Goal: Task Accomplishment & Management: Complete application form

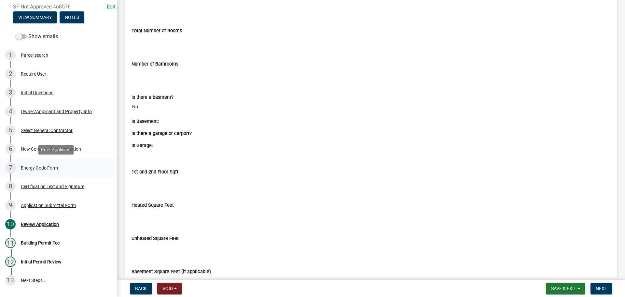
scroll to position [98, 0]
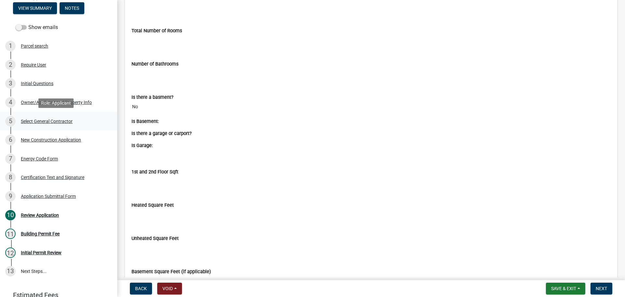
click at [61, 120] on div "Select General Contractor" at bounding box center [47, 121] width 52 height 5
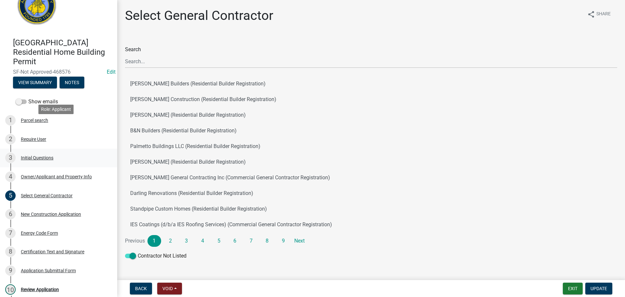
scroll to position [0, 0]
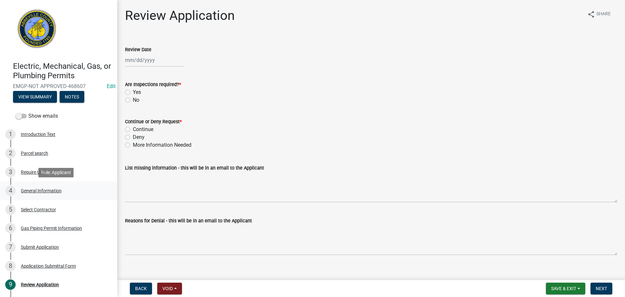
click at [36, 187] on div "4 General Information" at bounding box center [56, 190] width 102 height 10
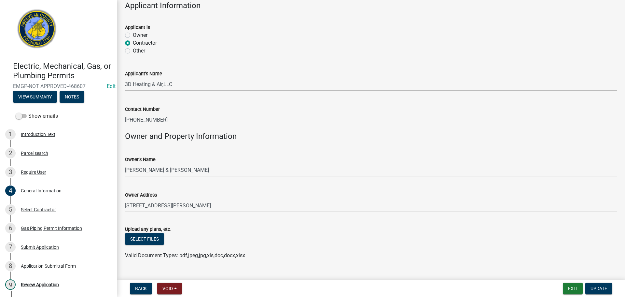
scroll to position [404, 0]
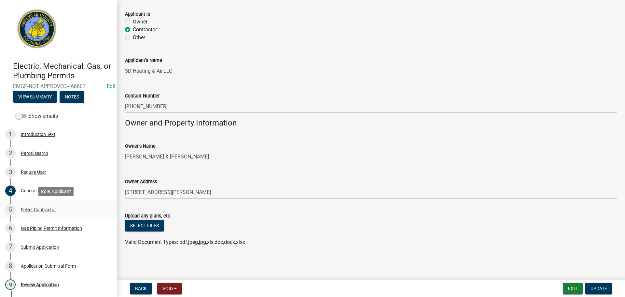
click at [46, 208] on div "Select Contractor" at bounding box center [38, 209] width 35 height 5
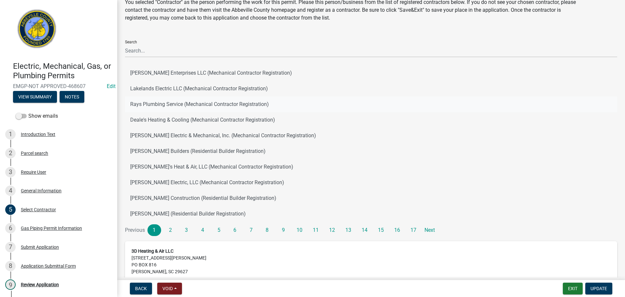
scroll to position [98, 0]
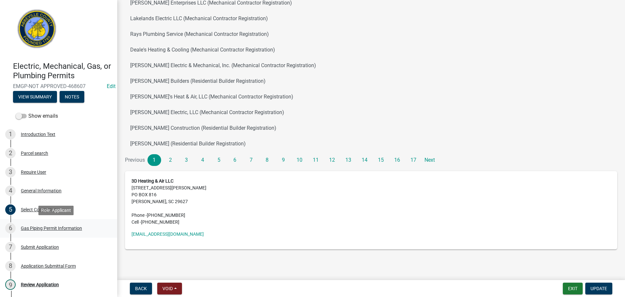
click at [65, 225] on div "6 Gas Piping Permit Information" at bounding box center [56, 228] width 102 height 10
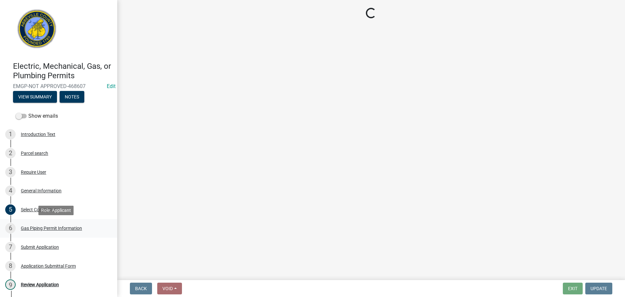
scroll to position [0, 0]
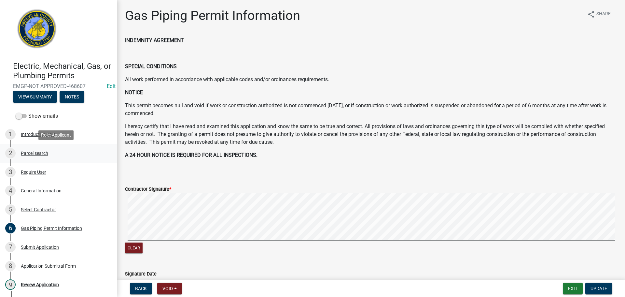
click at [38, 153] on div "Parcel search" at bounding box center [34, 153] width 27 height 5
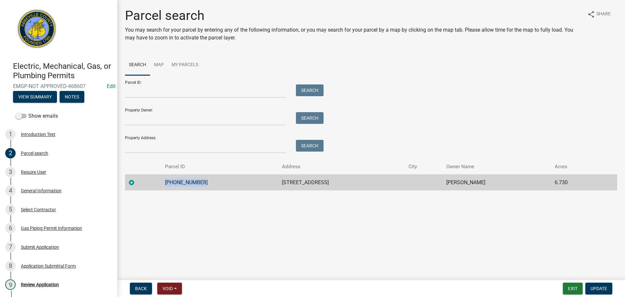
drag, startPoint x: 170, startPoint y: 182, endPoint x: 209, endPoint y: 181, distance: 38.8
click at [209, 181] on td "[PHONE_NUMBER]" at bounding box center [219, 182] width 117 height 16
click at [249, 180] on div "Copy" at bounding box center [244, 182] width 17 height 10
click at [37, 187] on div "4 General Information" at bounding box center [56, 190] width 102 height 10
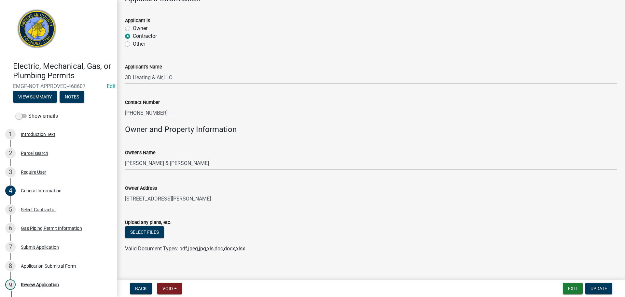
scroll to position [404, 0]
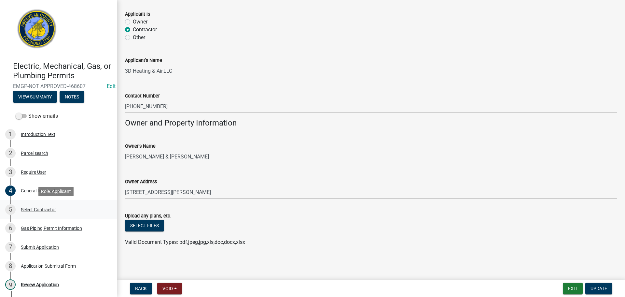
click at [46, 211] on div "Select Contractor" at bounding box center [38, 209] width 35 height 5
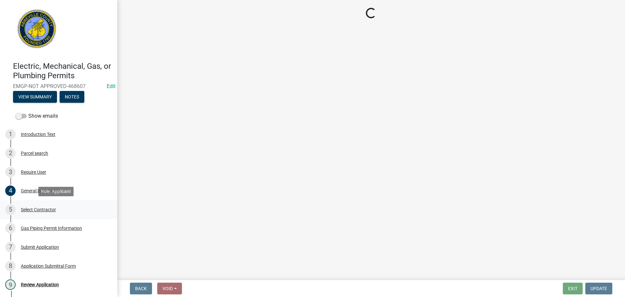
scroll to position [0, 0]
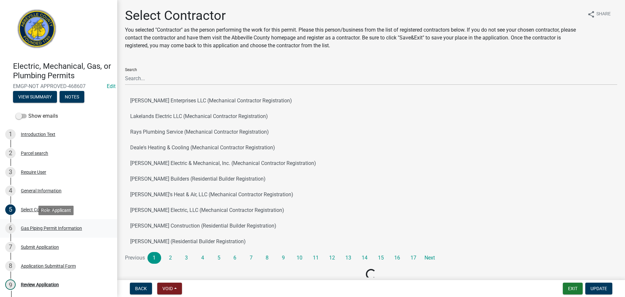
click at [53, 226] on div "Gas Piping Permit Information" at bounding box center [51, 228] width 61 height 5
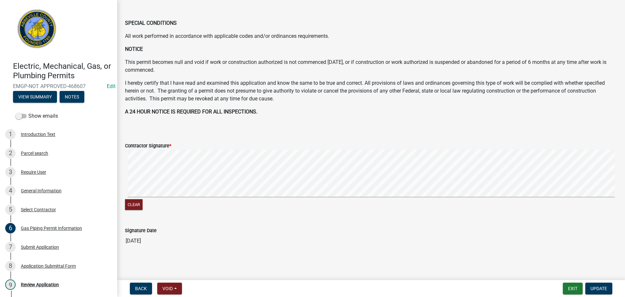
scroll to position [44, 0]
click at [36, 245] on div "Submit Application" at bounding box center [40, 247] width 38 height 5
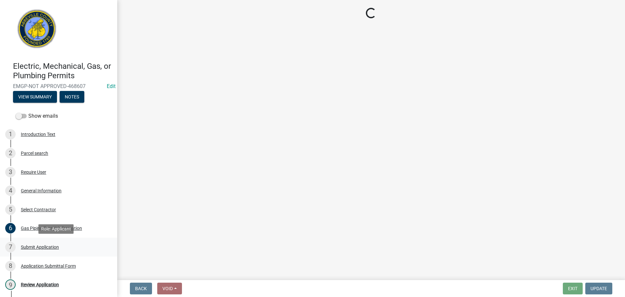
scroll to position [0, 0]
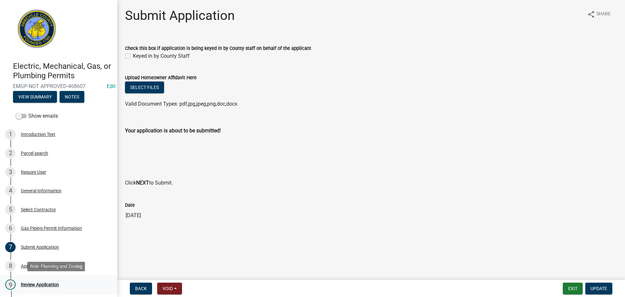
click at [50, 280] on div "9 Review Application" at bounding box center [56, 284] width 102 height 10
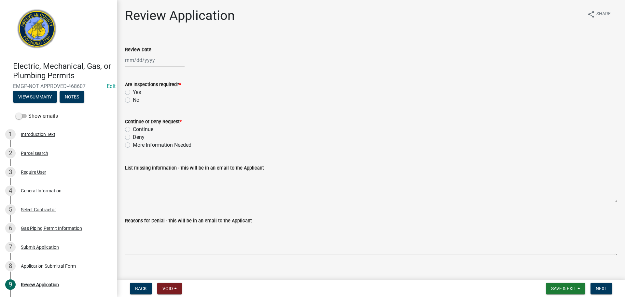
click at [156, 58] on div at bounding box center [155, 59] width 60 height 13
select select "8"
select select "2025"
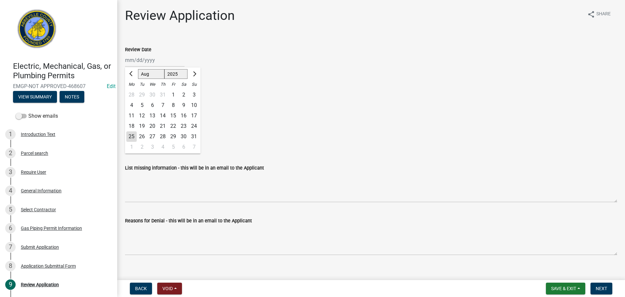
click at [127, 137] on div "25" at bounding box center [131, 136] width 10 height 10
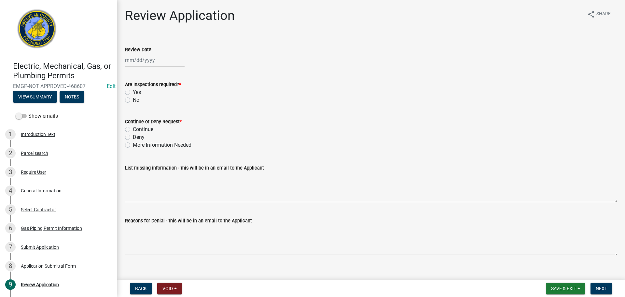
type input "08/25/2025"
click at [133, 93] on label "Yes" at bounding box center [137, 92] width 8 height 8
click at [133, 93] on input "Yes" at bounding box center [135, 90] width 4 height 4
radio input "true"
click at [133, 130] on label "Continue" at bounding box center [143, 129] width 21 height 8
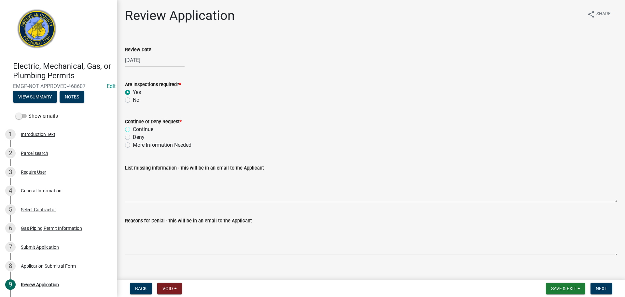
click at [133, 130] on input "Continue" at bounding box center [135, 127] width 4 height 4
radio input "true"
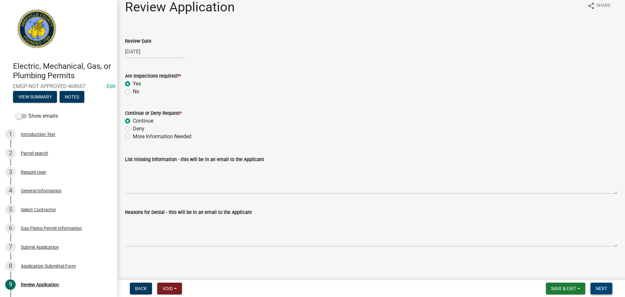
click at [601, 284] on button "Next" at bounding box center [602, 288] width 22 height 12
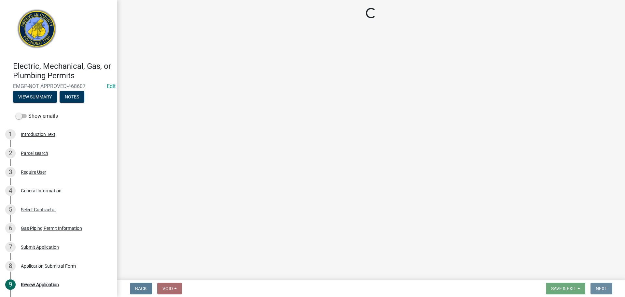
scroll to position [0, 0]
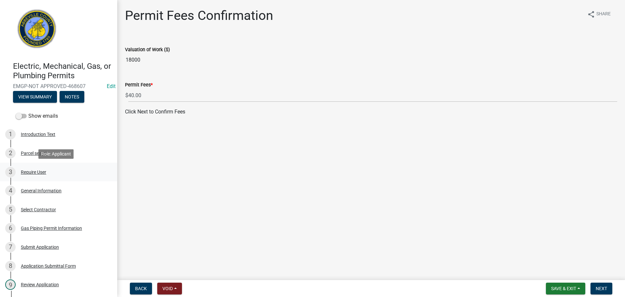
click at [46, 171] on div "Require User" at bounding box center [33, 172] width 25 height 5
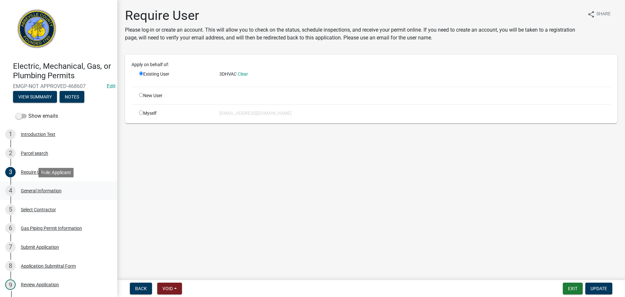
click at [49, 186] on div "4 General Information" at bounding box center [56, 190] width 102 height 10
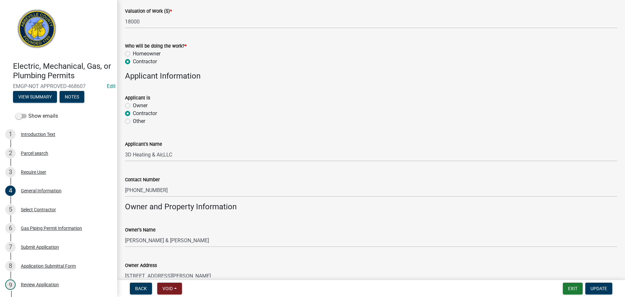
scroll to position [326, 0]
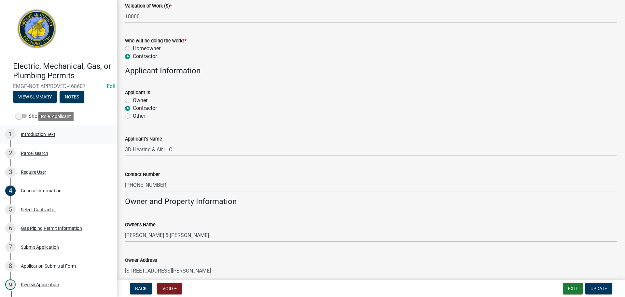
click at [45, 134] on div "Introduction Text" at bounding box center [38, 134] width 35 height 5
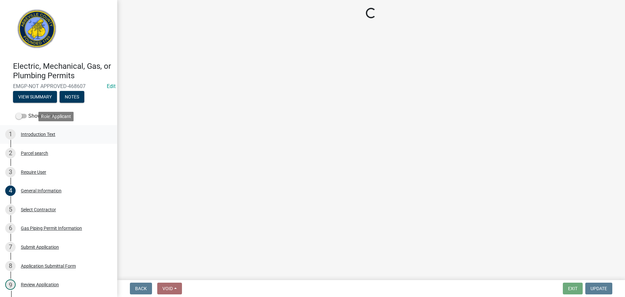
scroll to position [0, 0]
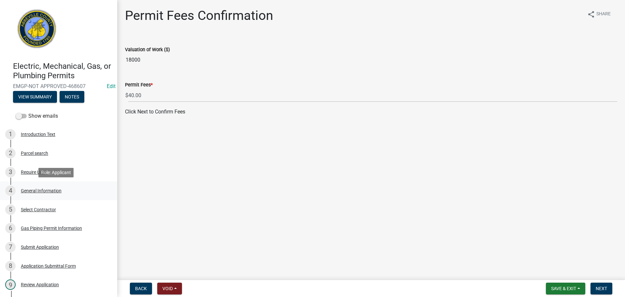
click at [42, 187] on div "4 General Information" at bounding box center [56, 190] width 102 height 10
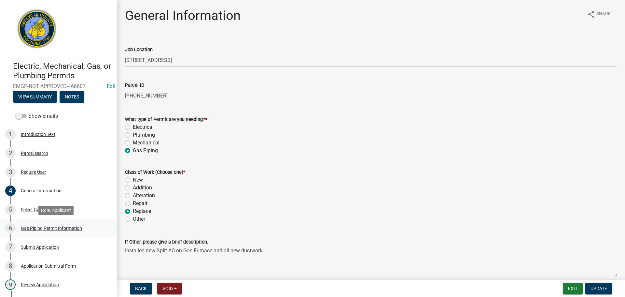
click at [43, 226] on div "Gas Piping Permit Information" at bounding box center [51, 228] width 61 height 5
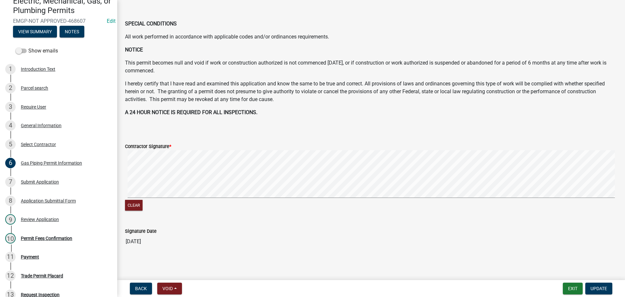
scroll to position [44, 0]
click at [45, 218] on div "Review Application" at bounding box center [40, 219] width 38 height 5
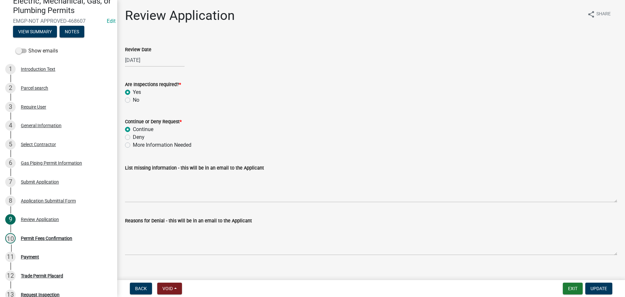
click at [133, 136] on label "Deny" at bounding box center [139, 137] width 12 height 8
click at [133, 136] on input "Deny" at bounding box center [135, 135] width 4 height 4
radio input "true"
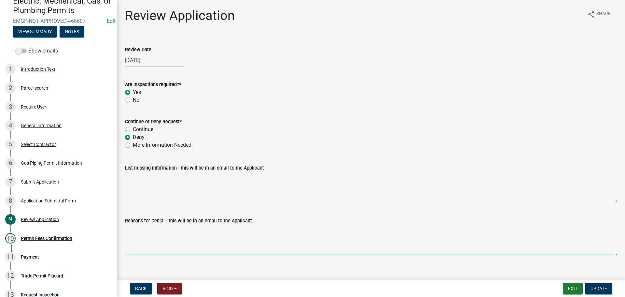
click at [139, 225] on textarea "Reasons for Denial - this will be in an email to the Applicant" at bounding box center [371, 239] width 493 height 31
click at [186, 226] on textarea "this should be done under mechanical" at bounding box center [371, 239] width 493 height 31
click at [238, 225] on textarea "this should be done under the mechanical" at bounding box center [371, 239] width 493 height 31
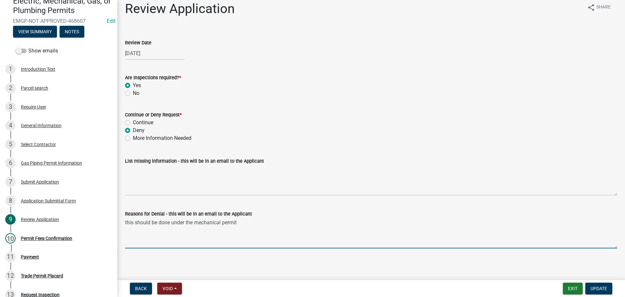
scroll to position [8, 0]
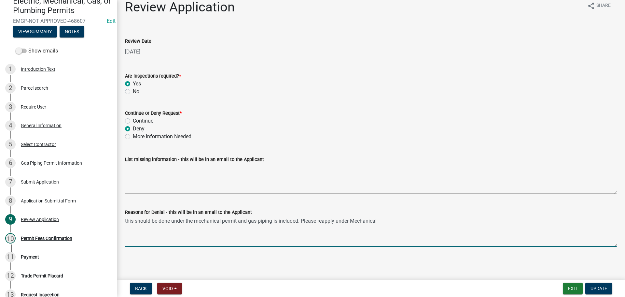
click at [300, 220] on textarea "this should be done under the mechanical permit and gas piping is included. Ple…" at bounding box center [371, 231] width 493 height 31
click at [301, 219] on textarea "this should be done under the mechanical permit and gas piping is included Plea…" at bounding box center [371, 231] width 493 height 31
type textarea "this should be done under the mechanical permit and gas piping is included Plea…"
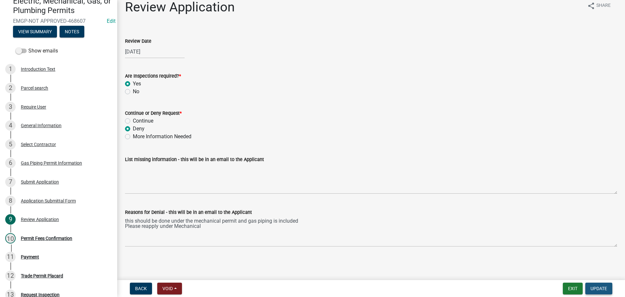
click at [601, 286] on span "Update" at bounding box center [599, 288] width 17 height 5
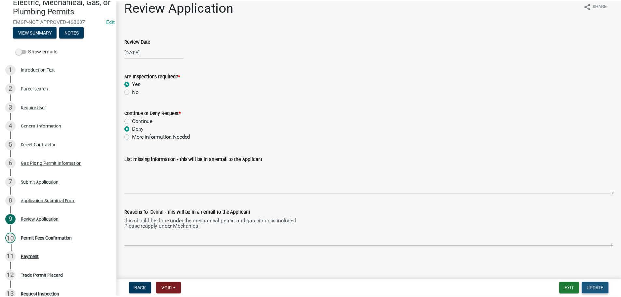
scroll to position [0, 0]
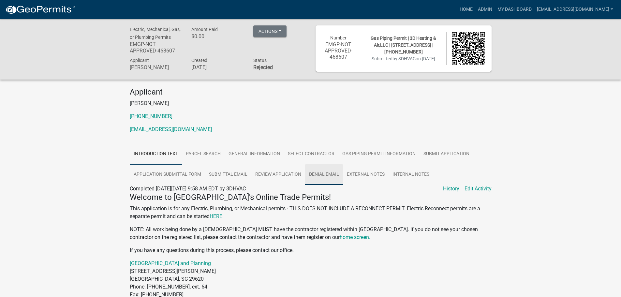
click at [323, 171] on link "Denial Email" at bounding box center [324, 174] width 38 height 21
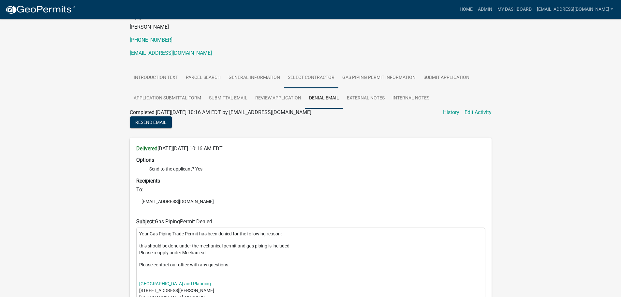
scroll to position [98, 0]
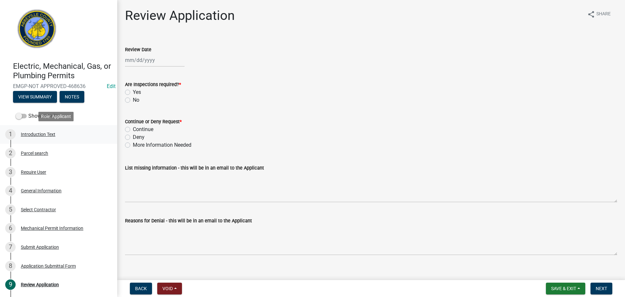
click at [39, 131] on div "1 Introduction Text" at bounding box center [56, 134] width 102 height 10
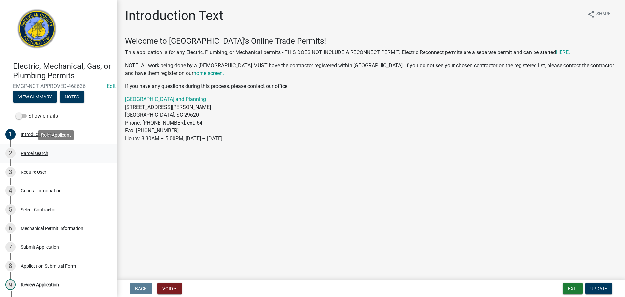
click at [36, 151] on div "Parcel search" at bounding box center [34, 153] width 27 height 5
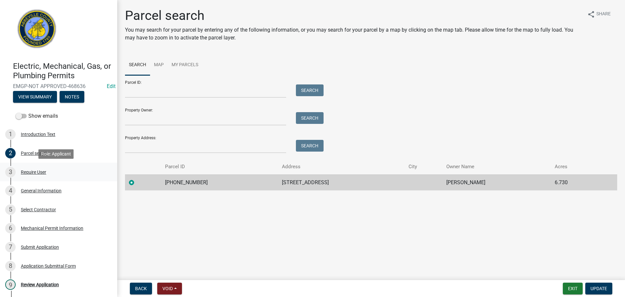
click at [38, 171] on div "Require User" at bounding box center [33, 172] width 25 height 5
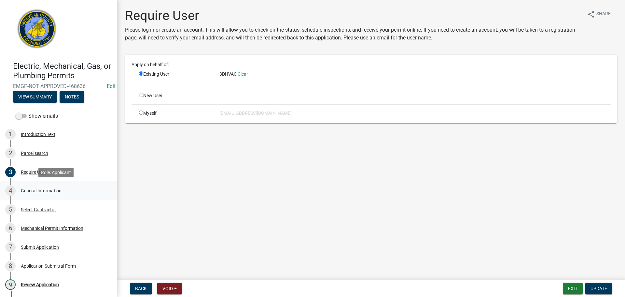
click at [42, 190] on div "General Information" at bounding box center [41, 190] width 41 height 5
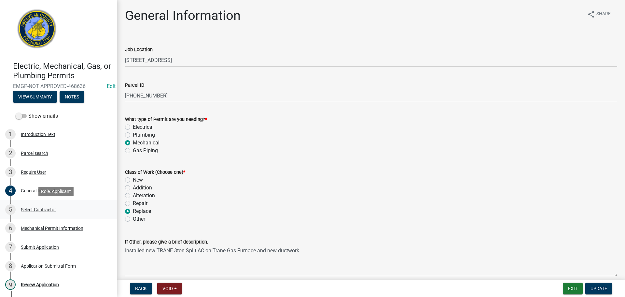
click at [36, 207] on div "Select Contractor" at bounding box center [38, 209] width 35 height 5
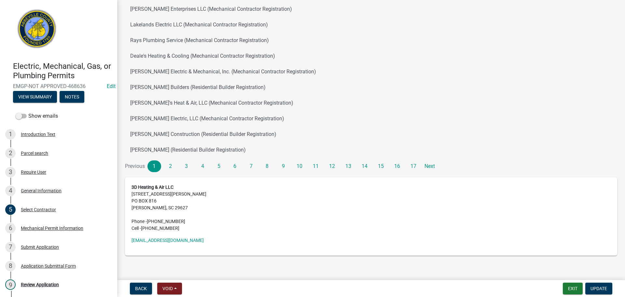
scroll to position [98, 0]
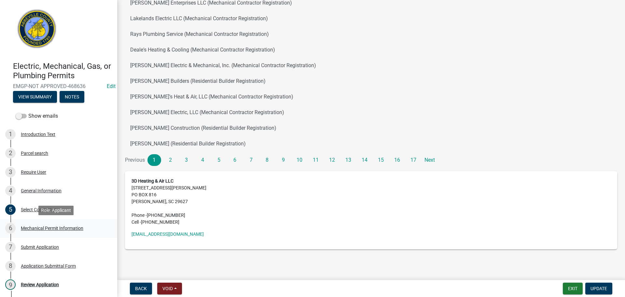
click at [47, 227] on div "Mechanical Permit Information" at bounding box center [52, 228] width 63 height 5
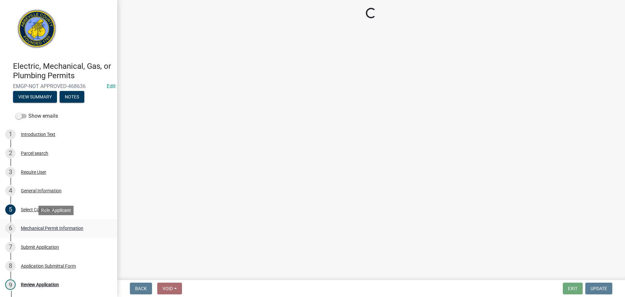
scroll to position [0, 0]
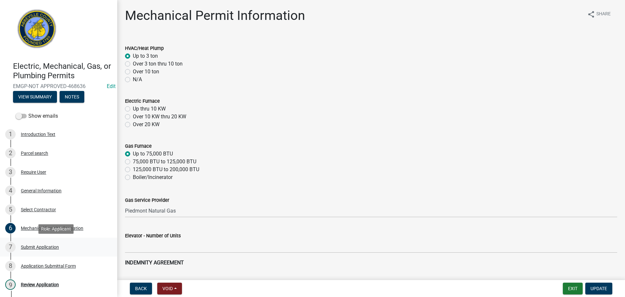
click at [43, 245] on div "Submit Application" at bounding box center [40, 247] width 38 height 5
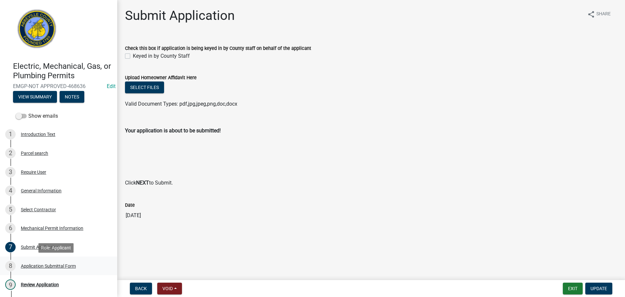
click at [47, 264] on div "Application Submittal Form" at bounding box center [48, 266] width 55 height 5
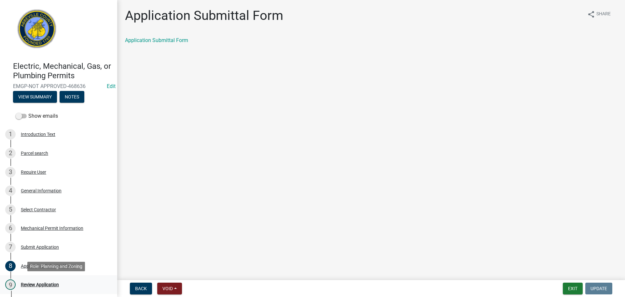
click at [41, 283] on div "Review Application" at bounding box center [40, 284] width 38 height 5
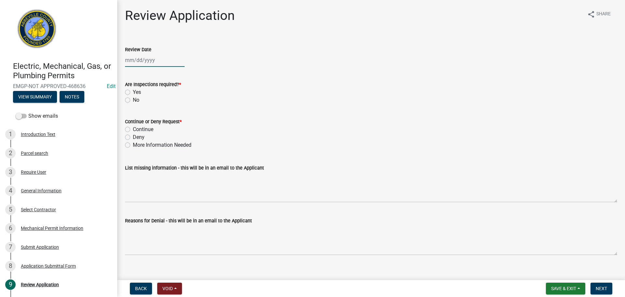
click at [154, 61] on div at bounding box center [155, 59] width 60 height 13
select select "8"
select select "2025"
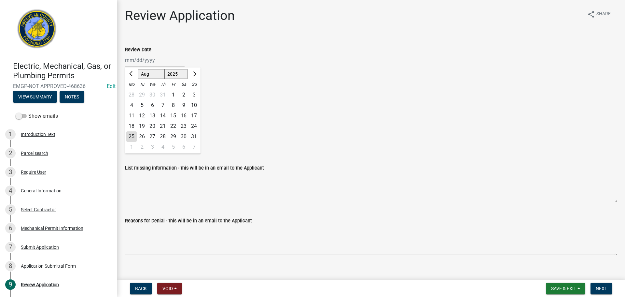
click at [133, 134] on div "25" at bounding box center [131, 136] width 10 height 10
type input "08/25/2025"
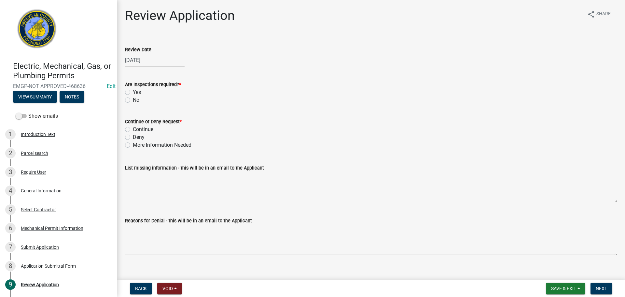
click at [133, 91] on label "Yes" at bounding box center [137, 92] width 8 height 8
click at [133, 91] on input "Yes" at bounding box center [135, 90] width 4 height 4
radio input "true"
click at [133, 130] on label "Continue" at bounding box center [143, 129] width 21 height 8
click at [133, 130] on input "Continue" at bounding box center [135, 127] width 4 height 4
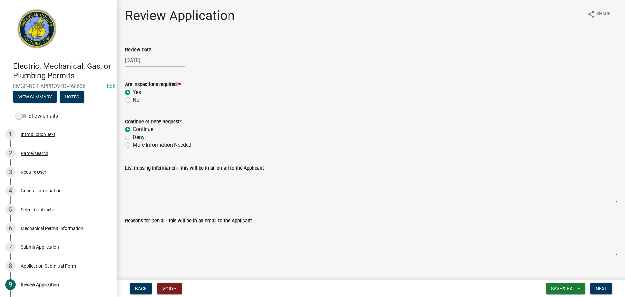
radio input "true"
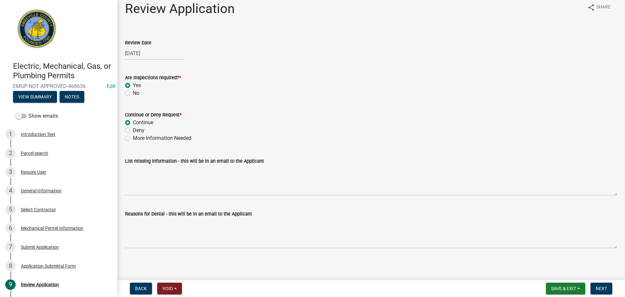
scroll to position [8, 0]
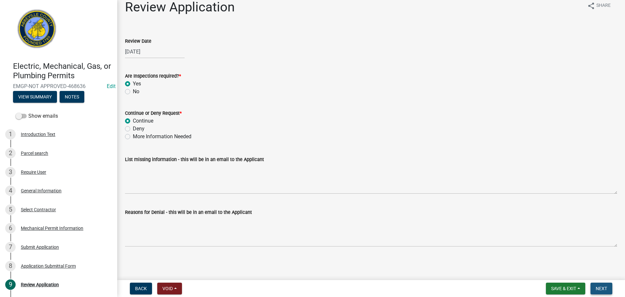
click at [601, 285] on button "Next" at bounding box center [602, 288] width 22 height 12
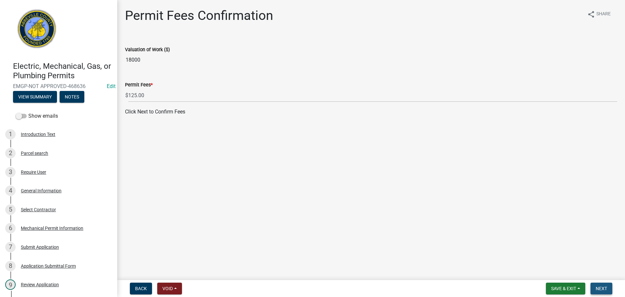
click at [600, 286] on span "Next" at bounding box center [601, 288] width 11 height 5
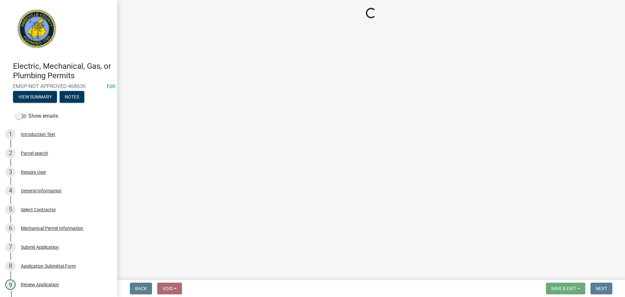
select select "3: 3"
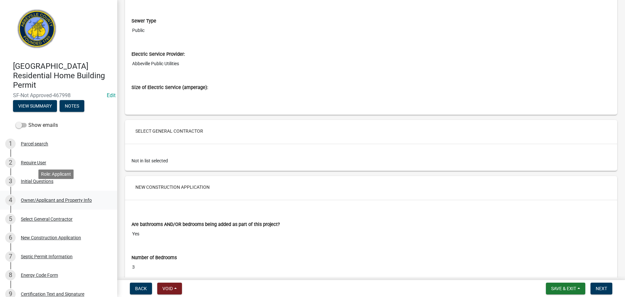
scroll to position [33, 0]
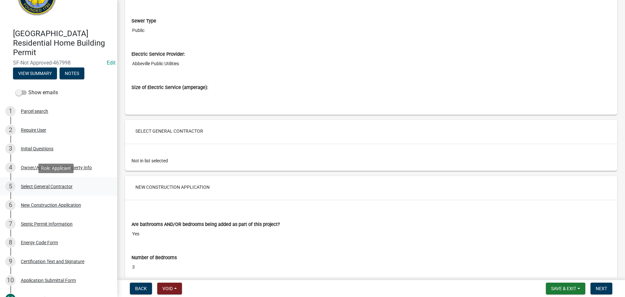
click at [65, 182] on div "5 Select General Contractor" at bounding box center [56, 186] width 102 height 10
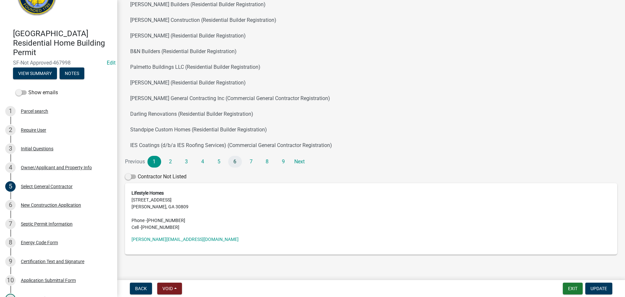
scroll to position [87, 0]
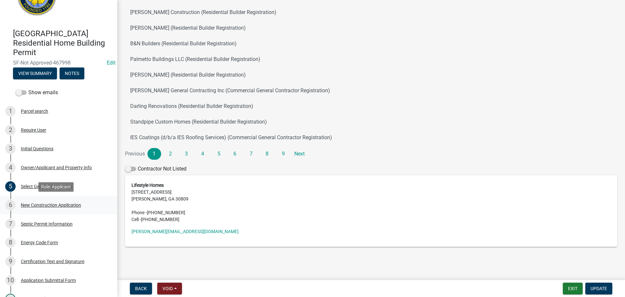
click at [66, 201] on div "6 New Construction Application" at bounding box center [56, 205] width 102 height 10
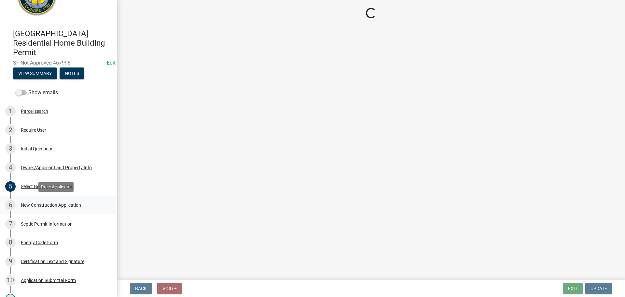
scroll to position [0, 0]
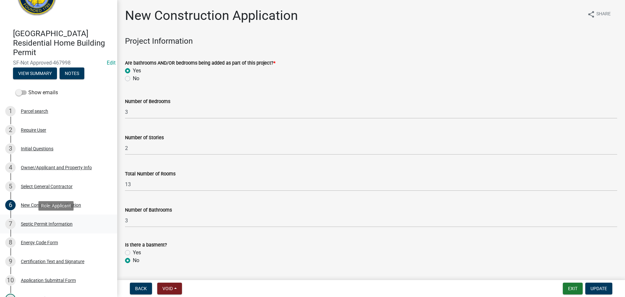
click at [62, 225] on div "Septic Permit Information" at bounding box center [47, 224] width 52 height 5
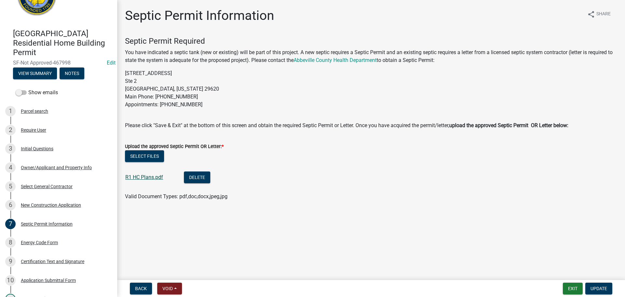
click at [141, 176] on link "R1 HC Plans.pdf" at bounding box center [144, 177] width 38 height 6
click at [39, 242] on div "Energy Code Form" at bounding box center [39, 242] width 37 height 5
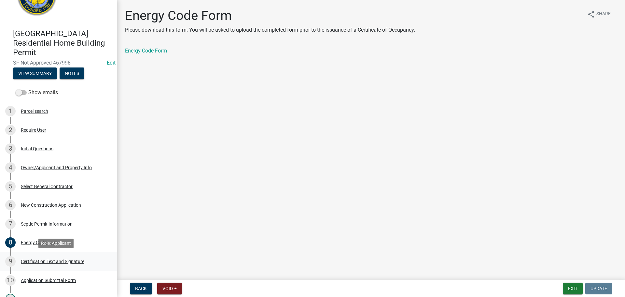
click at [46, 261] on div "Certification Text and Signature" at bounding box center [53, 261] width 64 height 5
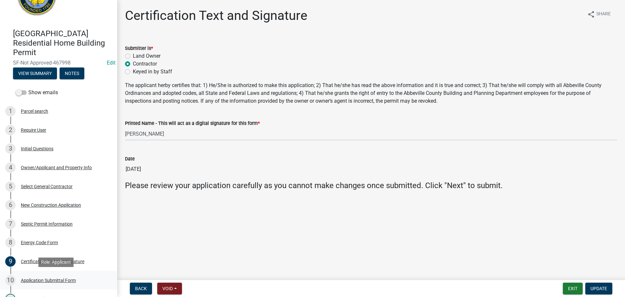
click at [36, 280] on div "Application Submittal Form" at bounding box center [48, 280] width 55 height 5
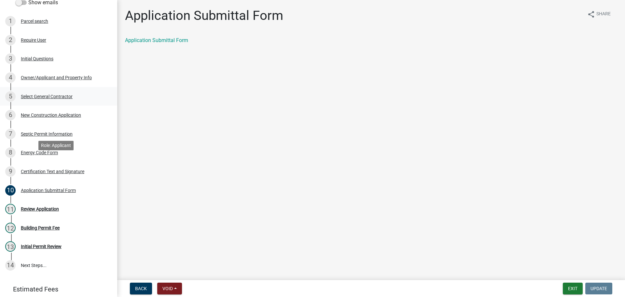
scroll to position [130, 0]
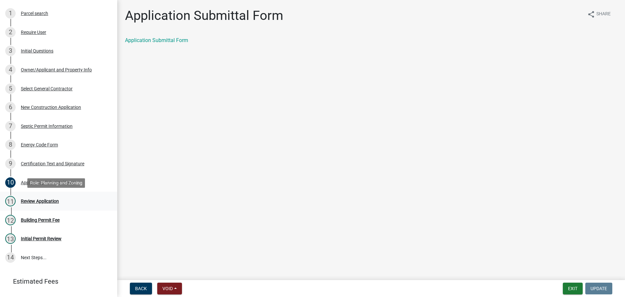
click at [51, 199] on div "Review Application" at bounding box center [40, 201] width 38 height 5
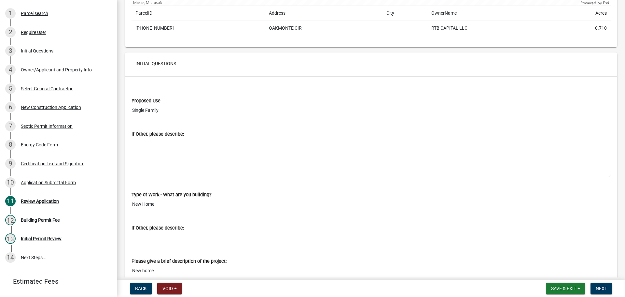
scroll to position [228, 0]
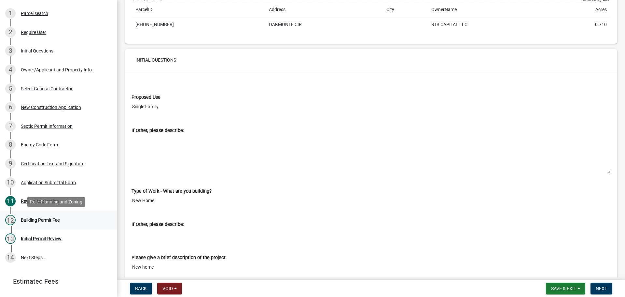
click at [35, 215] on div "12 Building Permit Fee" at bounding box center [56, 220] width 102 height 10
click at [35, 236] on div "Initial Permit Review" at bounding box center [41, 238] width 41 height 5
click at [40, 237] on div "Initial Permit Review" at bounding box center [41, 238] width 41 height 5
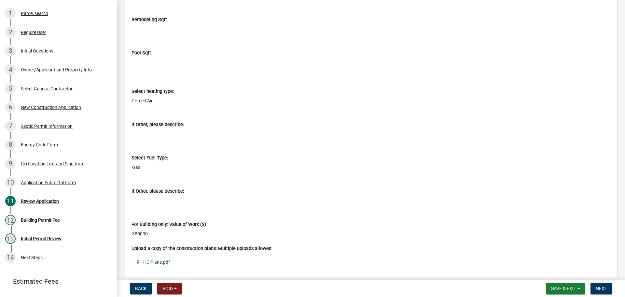
scroll to position [2052, 0]
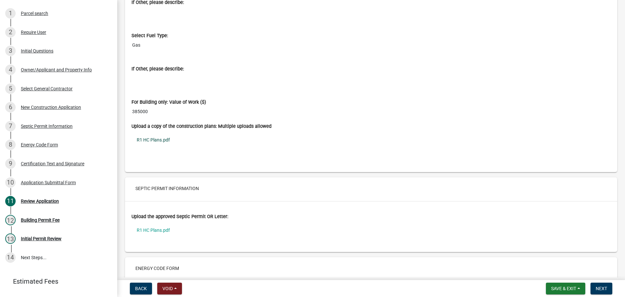
click at [150, 138] on link "R1 HC Plans.pdf" at bounding box center [372, 139] width 480 height 15
click at [159, 229] on link "R1 HC Plans.pdf" at bounding box center [372, 230] width 480 height 15
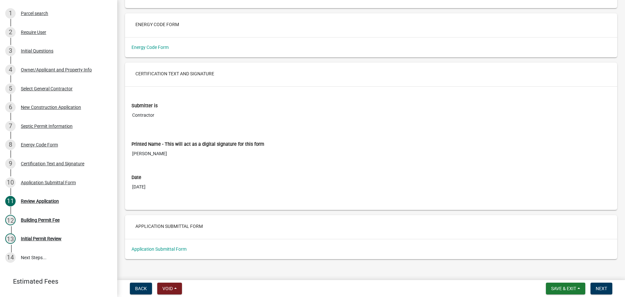
scroll to position [2303, 0]
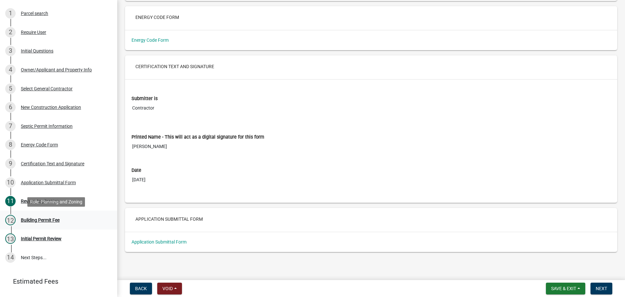
click at [53, 218] on div "Building Permit Fee" at bounding box center [40, 220] width 39 height 5
click at [47, 197] on div "11 Review Application" at bounding box center [56, 201] width 102 height 10
click at [31, 238] on div "Initial Permit Review" at bounding box center [41, 238] width 41 height 5
click at [603, 286] on span "Next" at bounding box center [601, 288] width 11 height 5
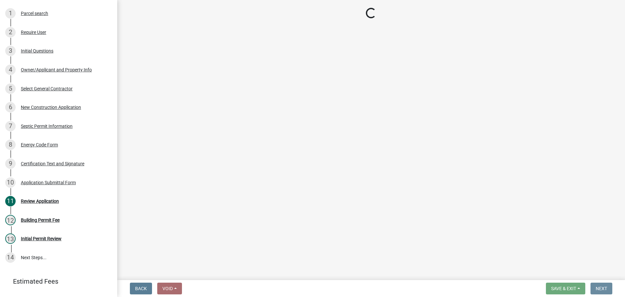
scroll to position [0, 0]
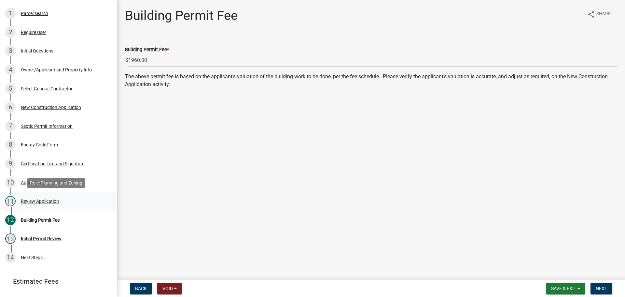
click at [51, 197] on div "11 Review Application" at bounding box center [56, 201] width 102 height 10
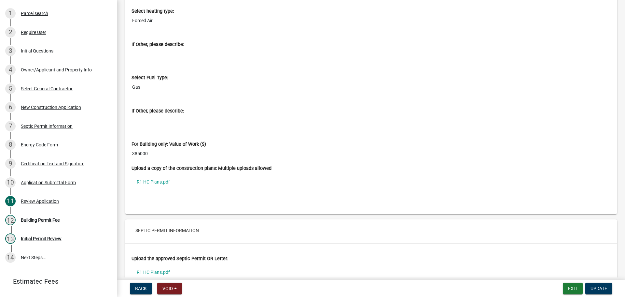
scroll to position [2020, 0]
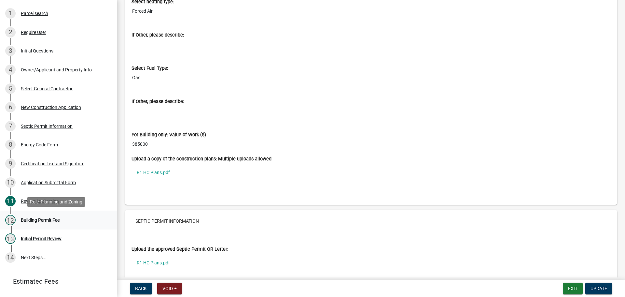
click at [48, 218] on div "Building Permit Fee" at bounding box center [40, 220] width 39 height 5
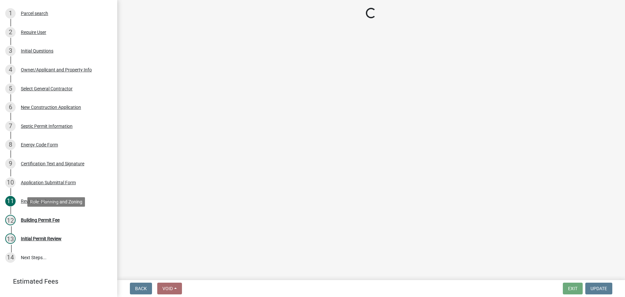
scroll to position [0, 0]
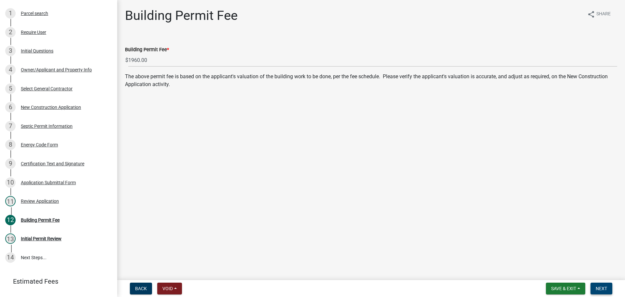
click at [599, 288] on span "Next" at bounding box center [601, 288] width 11 height 5
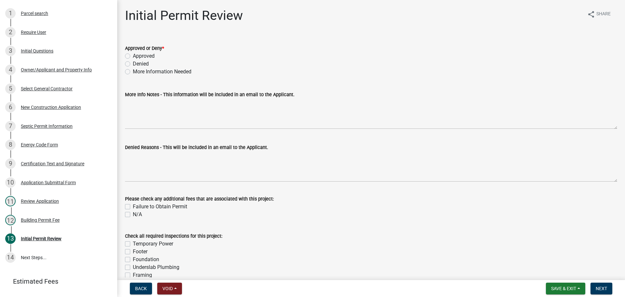
click at [133, 70] on label "More Information Needed" at bounding box center [162, 72] width 59 height 8
click at [133, 70] on input "More Information Needed" at bounding box center [135, 70] width 4 height 4
radio input "true"
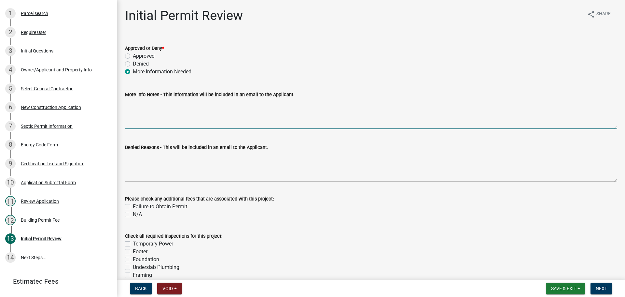
click at [156, 106] on textarea "More Info Notes - This information will be included in an email to the Applican…" at bounding box center [371, 113] width 493 height 31
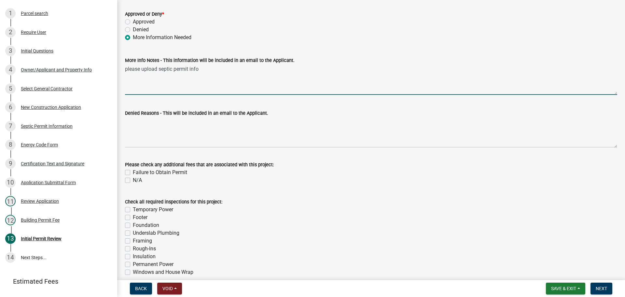
scroll to position [34, 0]
type textarea "please upload septic permit info"
click at [602, 287] on span "Next" at bounding box center [601, 288] width 11 height 5
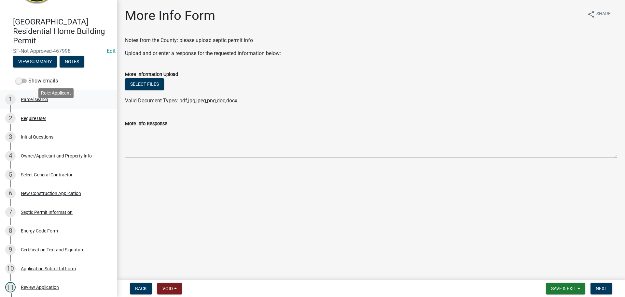
scroll to position [33, 0]
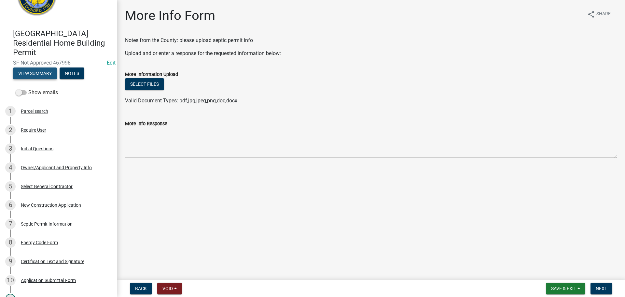
click at [46, 73] on button "View Summary" at bounding box center [35, 73] width 44 height 12
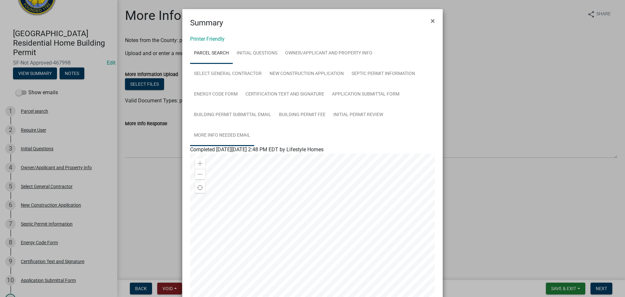
click at [233, 135] on link "More Info Needed Email" at bounding box center [222, 135] width 64 height 21
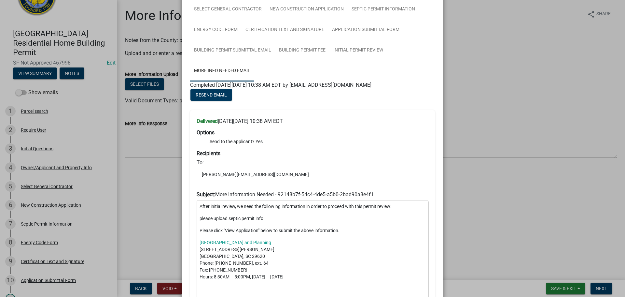
scroll to position [65, 0]
click at [503, 74] on ngb-modal-window "Summary × Printer Friendly Parcel search Initial Questions Owner/Applicant and …" at bounding box center [312, 148] width 625 height 297
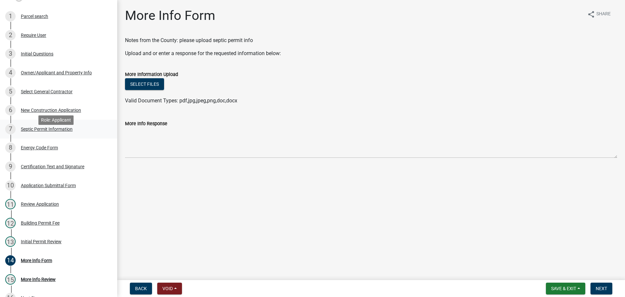
scroll to position [98, 0]
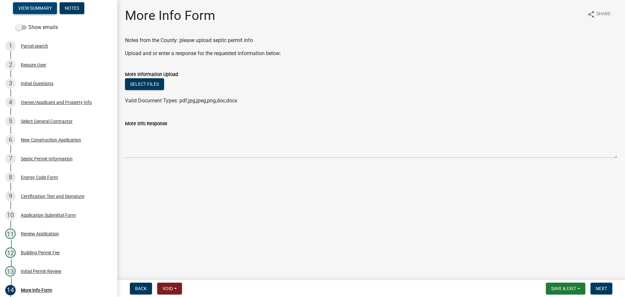
click at [28, 9] on button "View Summary" at bounding box center [35, 8] width 44 height 12
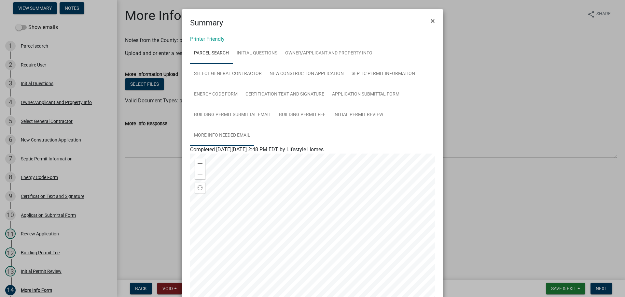
click at [238, 136] on link "More Info Needed Email" at bounding box center [222, 135] width 64 height 21
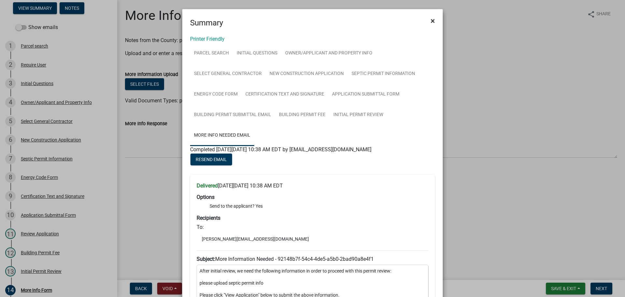
click at [431, 21] on span "×" at bounding box center [433, 20] width 4 height 9
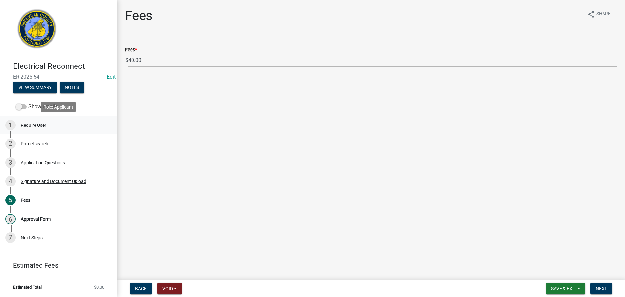
click at [40, 127] on div "Require User" at bounding box center [33, 125] width 25 height 5
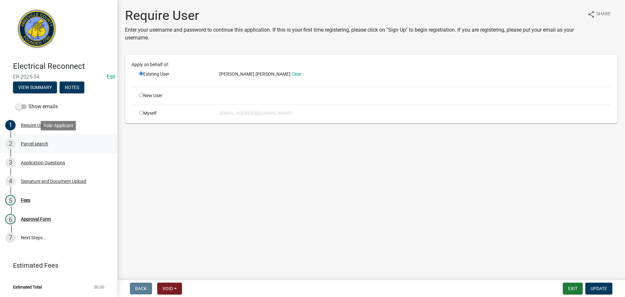
click at [44, 139] on div "2 Parcel search" at bounding box center [56, 143] width 102 height 10
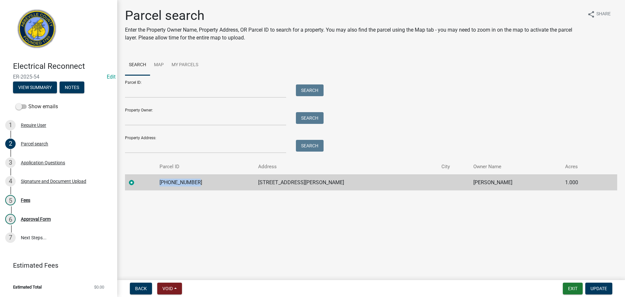
drag, startPoint x: 166, startPoint y: 182, endPoint x: 207, endPoint y: 182, distance: 40.7
click at [207, 182] on td "[PHONE_NUMBER]" at bounding box center [205, 182] width 99 height 16
click at [240, 180] on div "Copy" at bounding box center [239, 182] width 17 height 10
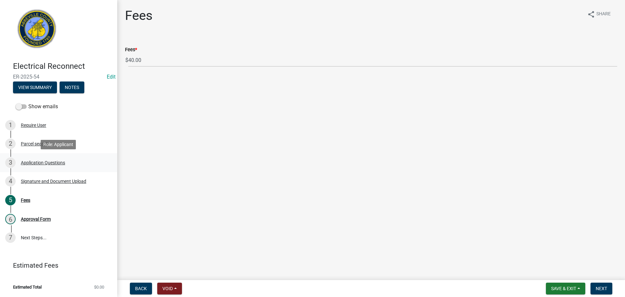
click at [54, 161] on div "Application Questions" at bounding box center [43, 162] width 44 height 5
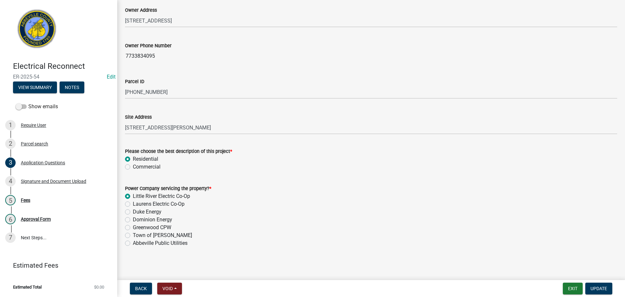
scroll to position [338, 0]
click at [43, 180] on div "Signature and Document Upload" at bounding box center [53, 181] width 65 height 5
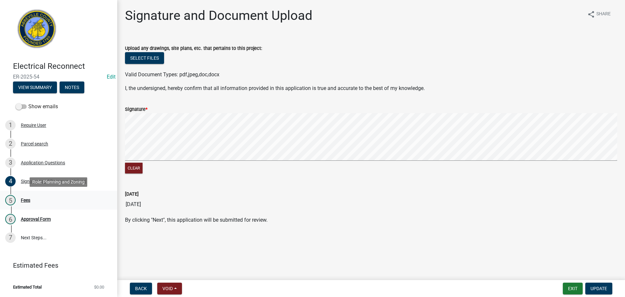
click at [26, 199] on div "Fees" at bounding box center [25, 200] width 9 height 5
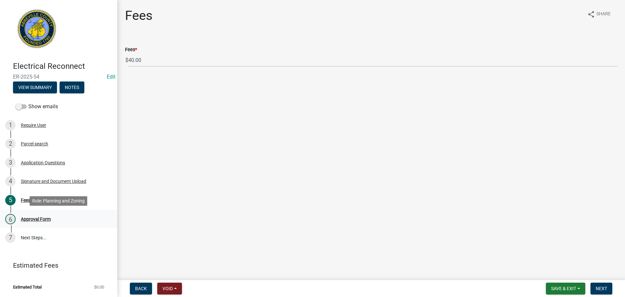
click at [39, 218] on div "Approval Form" at bounding box center [36, 219] width 30 height 5
click at [600, 287] on span "Next" at bounding box center [601, 288] width 11 height 5
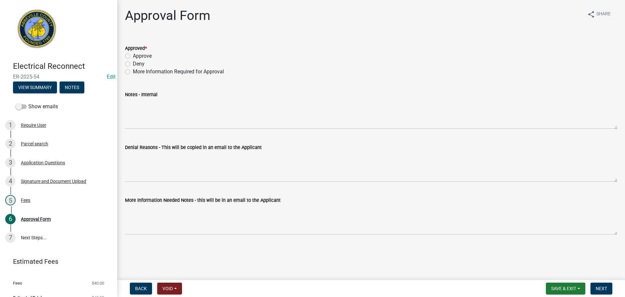
click at [133, 57] on label "Approve" at bounding box center [142, 56] width 19 height 8
click at [133, 56] on input "Approve" at bounding box center [135, 54] width 4 height 4
radio input "true"
click at [608, 287] on span "Next" at bounding box center [601, 288] width 11 height 5
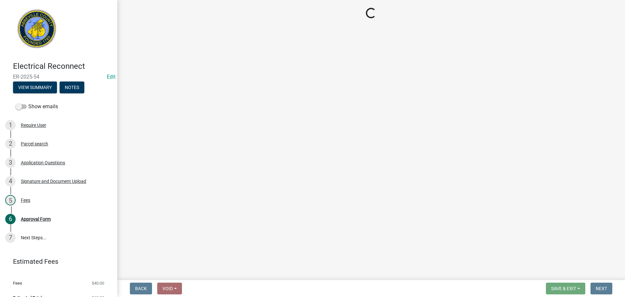
select select "3: 3"
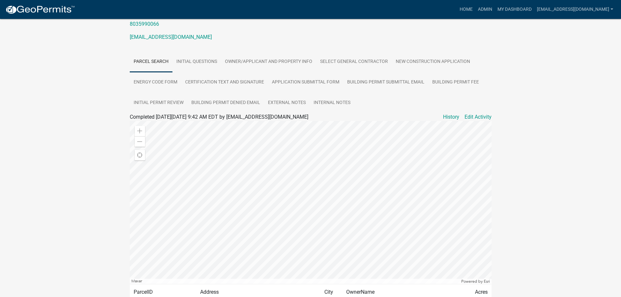
scroll to position [130, 0]
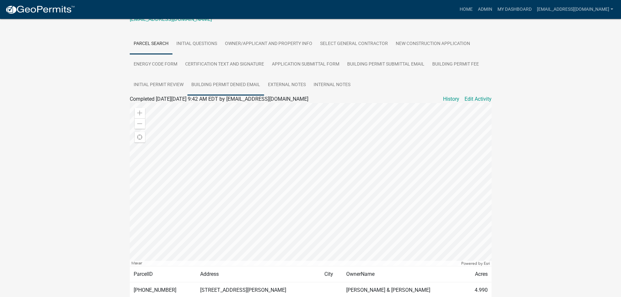
click at [230, 76] on link "Building Permit Denied Email" at bounding box center [225, 85] width 77 height 21
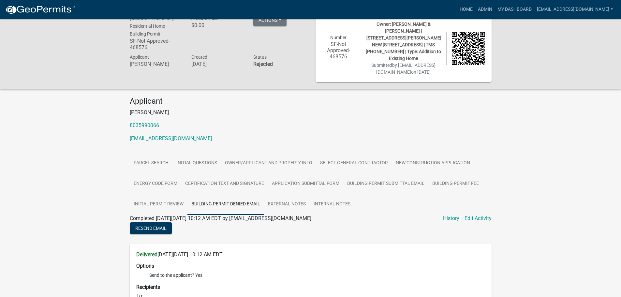
scroll to position [0, 0]
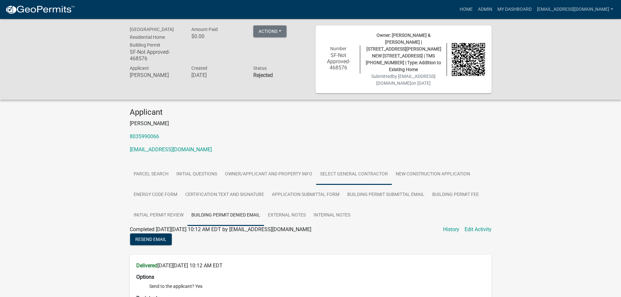
click at [339, 166] on link "Select General Contractor" at bounding box center [354, 174] width 76 height 21
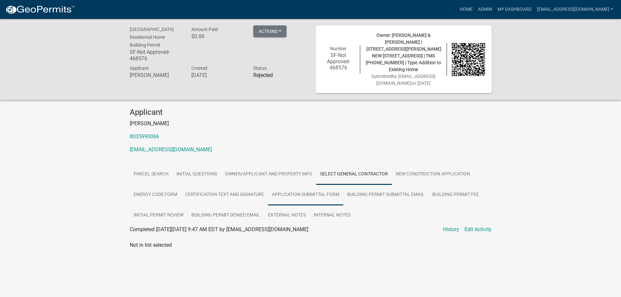
scroll to position [19, 0]
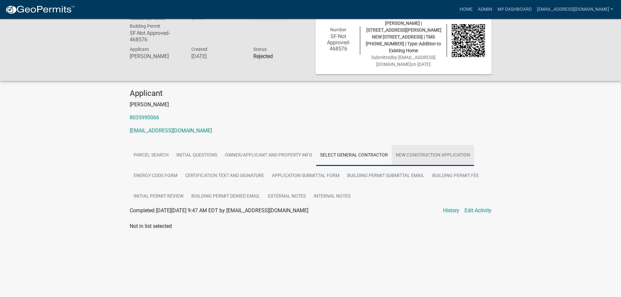
click at [410, 150] on link "New Construction Application" at bounding box center [433, 155] width 82 height 21
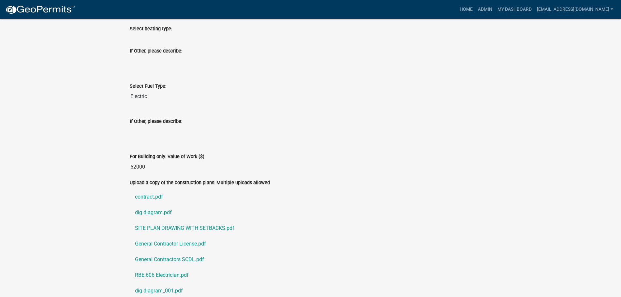
scroll to position [1159, 0]
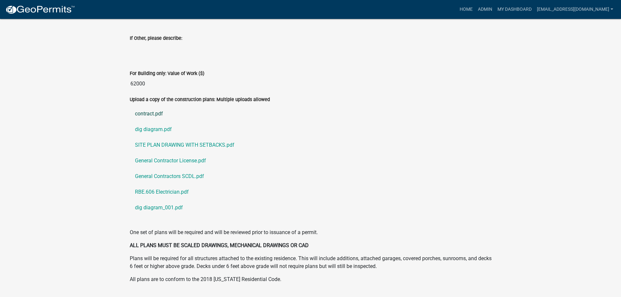
click at [147, 106] on link "contract.pdf" at bounding box center [311, 114] width 362 height 16
click at [208, 137] on link "SITE PLAN DRAWING WITH SETBACKS.pdf" at bounding box center [311, 145] width 362 height 16
click at [180, 168] on link "General Contractors SCDL.pdf" at bounding box center [311, 176] width 362 height 16
click at [165, 184] on link "RBE.606 Electrician.pdf" at bounding box center [311, 192] width 362 height 16
click at [158, 200] on link "dig diagram_001.pdf" at bounding box center [311, 208] width 362 height 16
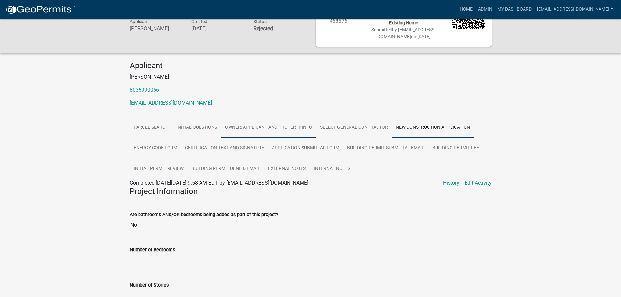
scroll to position [0, 0]
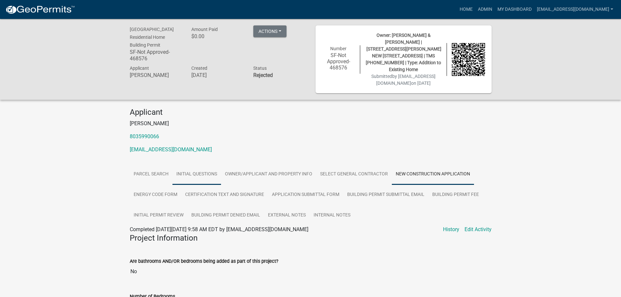
click at [180, 166] on link "Initial Questions" at bounding box center [196, 174] width 49 height 21
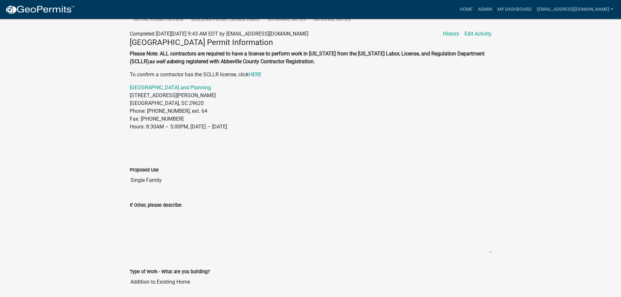
scroll to position [130, 0]
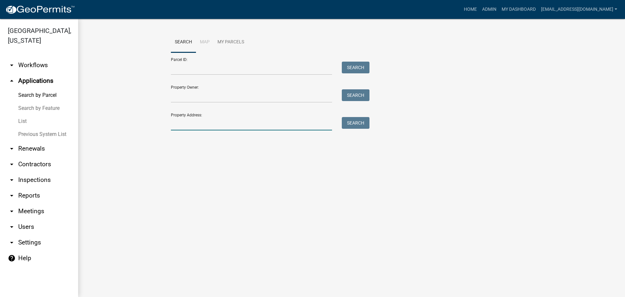
click at [212, 123] on input "Property Address:" at bounding box center [251, 123] width 161 height 13
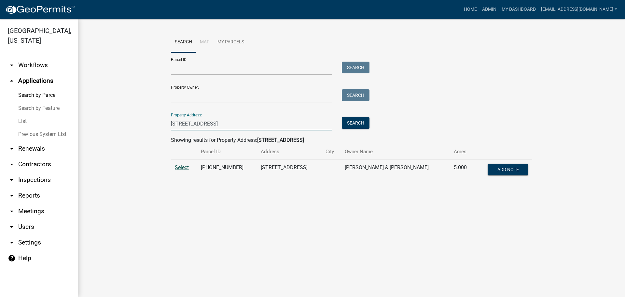
type input "[STREET_ADDRESS]"
click at [186, 169] on span "Select" at bounding box center [182, 167] width 14 height 6
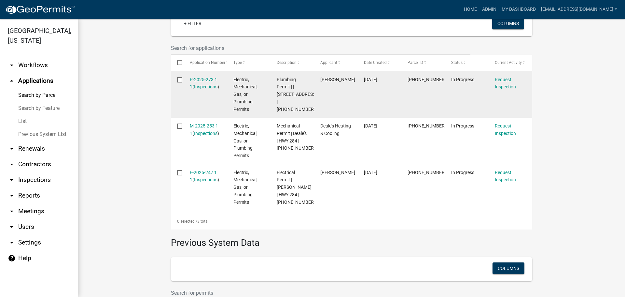
scroll to position [177, 0]
